Goal: Task Accomplishment & Management: Manage account settings

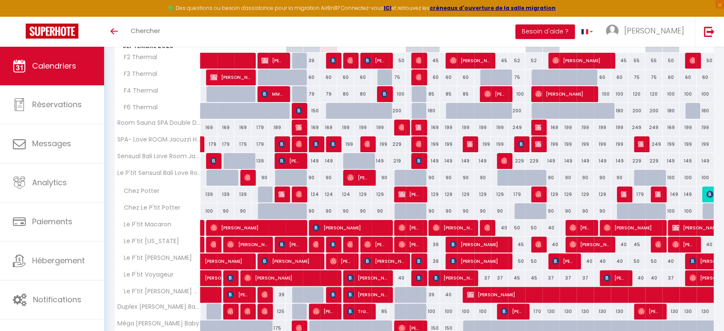
scroll to position [95, 0]
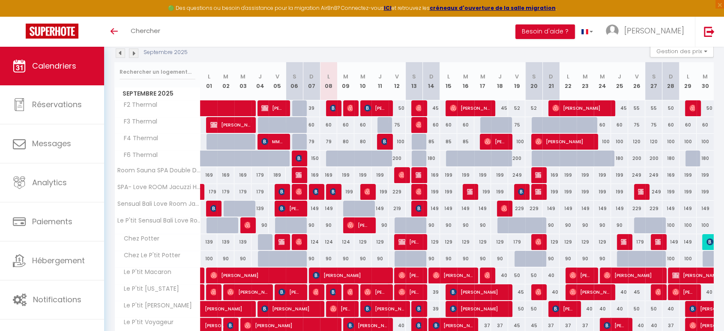
click at [328, 140] on div "79" at bounding box center [328, 142] width 17 height 16
type input "79"
type input "Lun 08 Septembre 2025"
type input "[DATE] Septembre 2025"
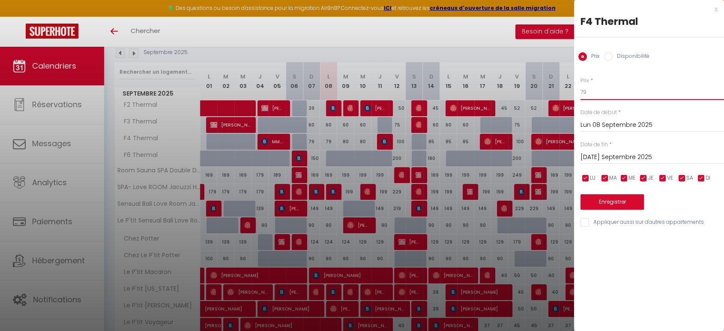
drag, startPoint x: 602, startPoint y: 88, endPoint x: 533, endPoint y: 102, distance: 70.4
click at [533, 102] on body "🟢 Des questions ou besoin d'assistance pour la migration AirBnB? Connectez-vous…" at bounding box center [362, 186] width 724 height 468
type input "75"
click at [638, 156] on input "[DATE] Septembre 2025" at bounding box center [652, 157] width 144 height 11
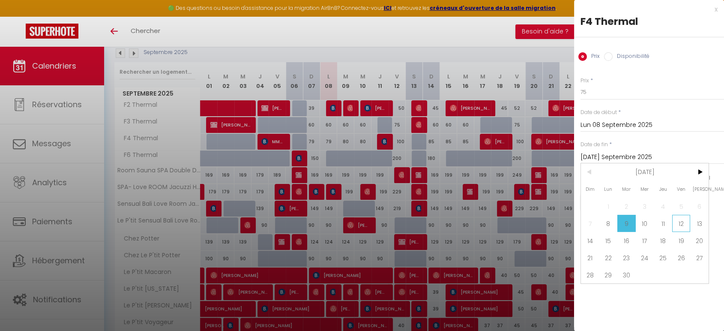
click at [684, 231] on span "12" at bounding box center [681, 223] width 18 height 17
type input "Ven 12 Septembre 2025"
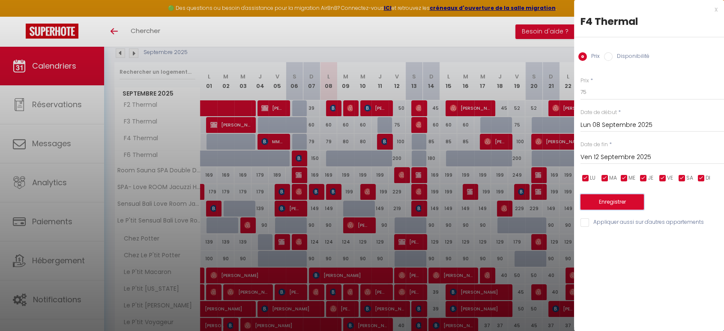
click at [637, 202] on button "Enregistrer" at bounding box center [611, 201] width 63 height 15
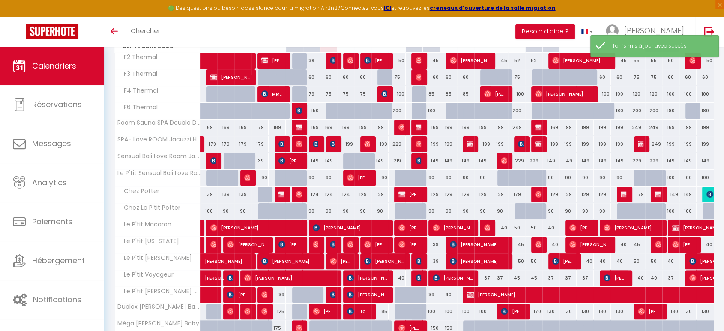
scroll to position [182, 0]
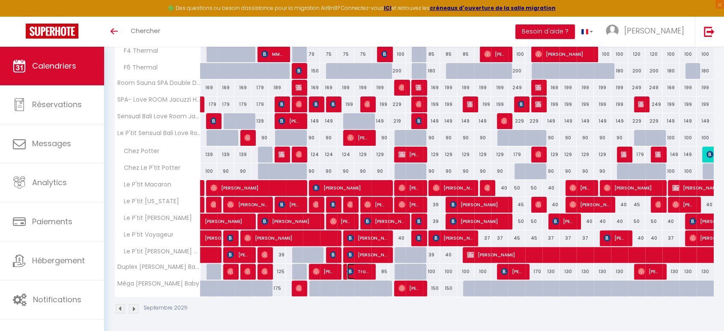
click at [359, 272] on span "TravelPerk S.L.U." at bounding box center [358, 271] width 23 height 16
select select "OK"
select select "KO"
select select "0"
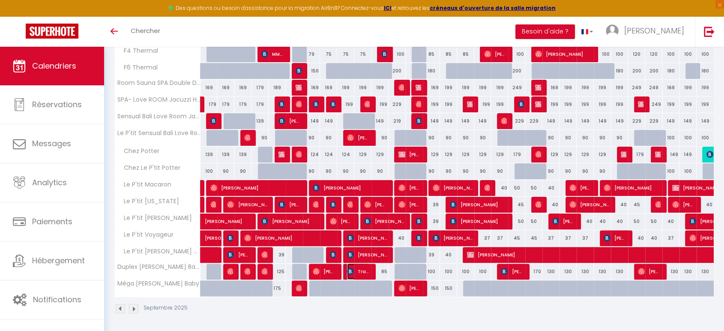
select select "1"
select select
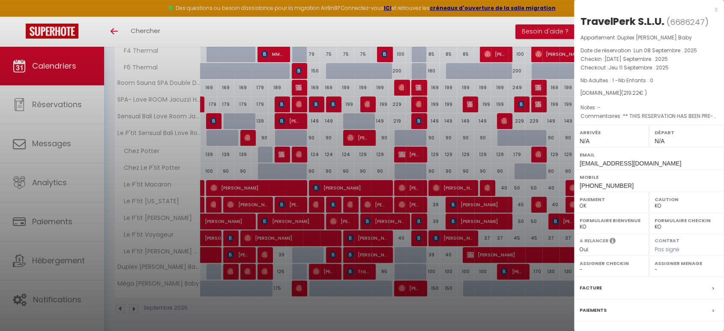
click at [709, 10] on div "x" at bounding box center [646, 9] width 144 height 10
